Goal: Task Accomplishment & Management: Complete application form

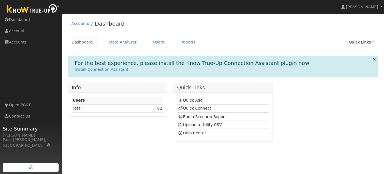
click at [190, 100] on link "Quick Add" at bounding box center [190, 100] width 24 height 4
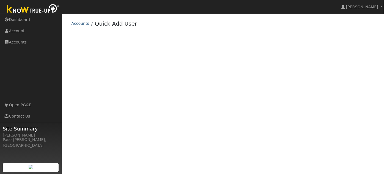
click at [80, 24] on link "Accounts" at bounding box center [81, 23] width 18 height 4
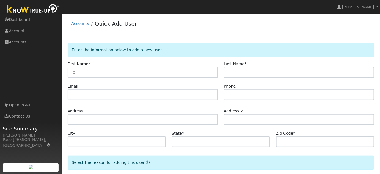
type input "C"
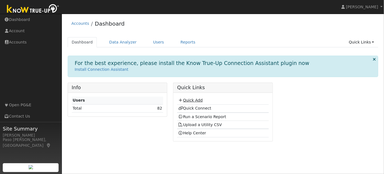
click at [197, 99] on link "Quick Add" at bounding box center [190, 100] width 24 height 4
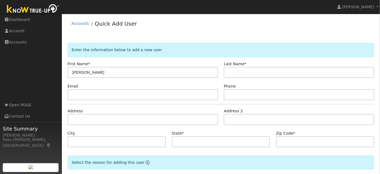
type input "[PERSON_NAME]"
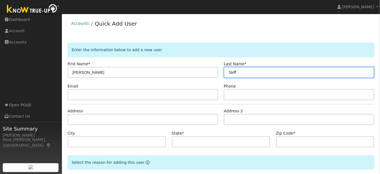
type input "Skiff"
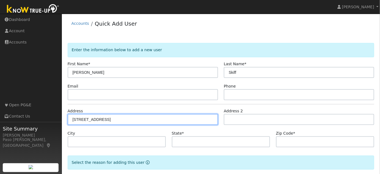
type input "51 19th Street"
type input "Cayucos"
type input "CA"
type input "93430"
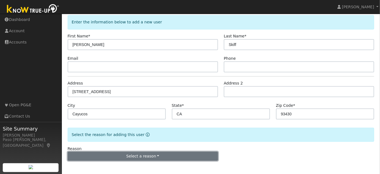
click at [153, 155] on button "Select a reason" at bounding box center [143, 156] width 151 height 9
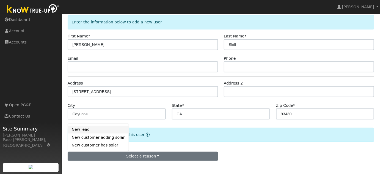
click at [74, 130] on link "New lead" at bounding box center [98, 130] width 61 height 8
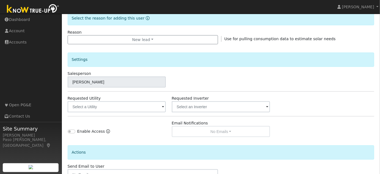
scroll to position [153, 0]
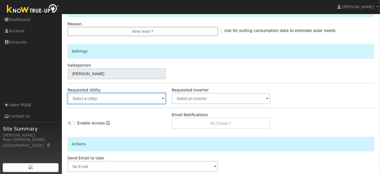
click at [156, 97] on input "text" at bounding box center [117, 98] width 99 height 11
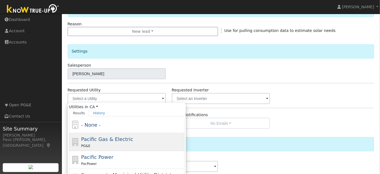
click at [113, 141] on span "Pacific Gas & Electric" at bounding box center [107, 139] width 52 height 6
type input "Pacific Gas & Electric"
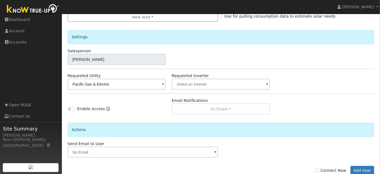
scroll to position [181, 0]
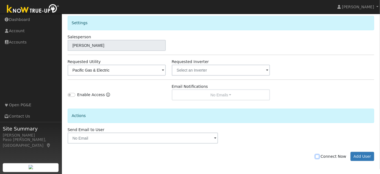
click at [320, 156] on input "Connect Now" at bounding box center [318, 157] width 4 height 4
checkbox input "true"
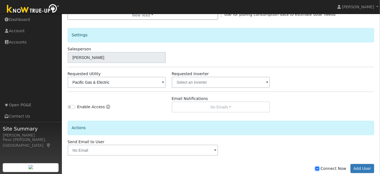
scroll to position [177, 0]
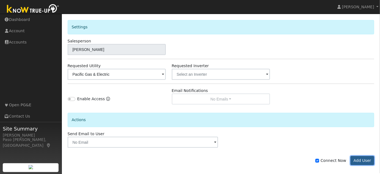
click at [362, 161] on button "Add User" at bounding box center [363, 160] width 24 height 9
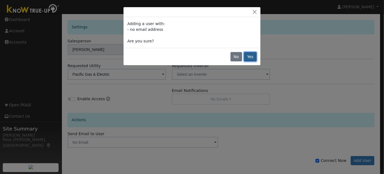
click at [256, 60] on button "Yes" at bounding box center [250, 56] width 13 height 9
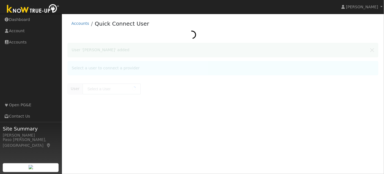
type input "[PERSON_NAME]"
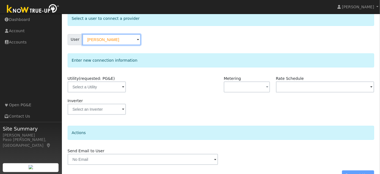
scroll to position [45, 0]
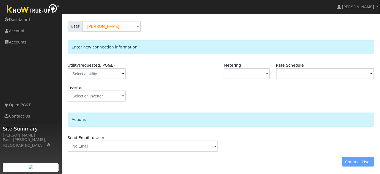
click at [122, 75] on span at bounding box center [123, 74] width 2 height 6
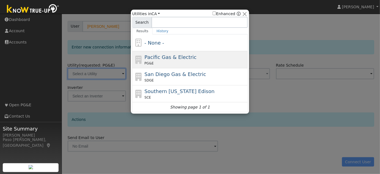
click at [162, 59] on span "Pacific Gas & Electric" at bounding box center [171, 57] width 52 height 6
type input "PG&E"
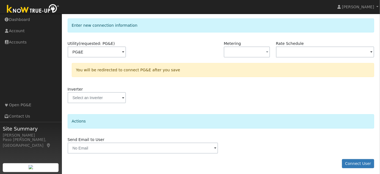
scroll to position [68, 0]
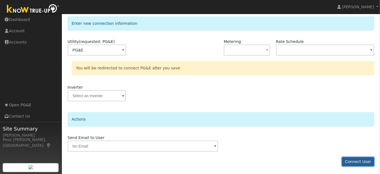
click at [359, 164] on button "Connect User" at bounding box center [358, 161] width 32 height 9
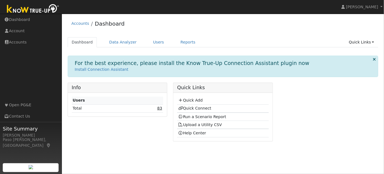
click at [159, 107] on link "83" at bounding box center [159, 108] width 5 height 4
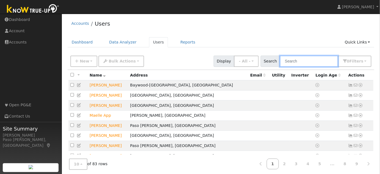
click at [291, 62] on input "text" at bounding box center [309, 61] width 58 height 11
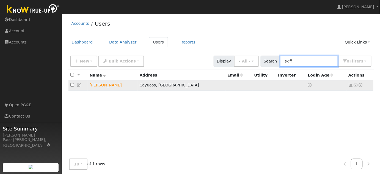
type input "skiff"
click at [364, 86] on td "No email address Send Email... Data Analyzer Reports Scenario Health Check Ener…" at bounding box center [360, 85] width 27 height 10
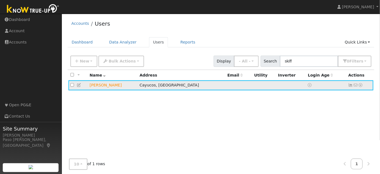
click at [362, 86] on icon at bounding box center [361, 85] width 5 height 4
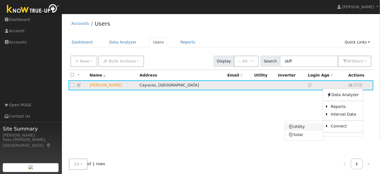
click at [293, 127] on icon at bounding box center [291, 127] width 5 height 4
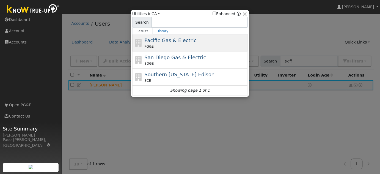
click at [170, 41] on span "Pacific Gas & Electric" at bounding box center [171, 40] width 52 height 6
